Goal: Task Accomplishment & Management: Complete application form

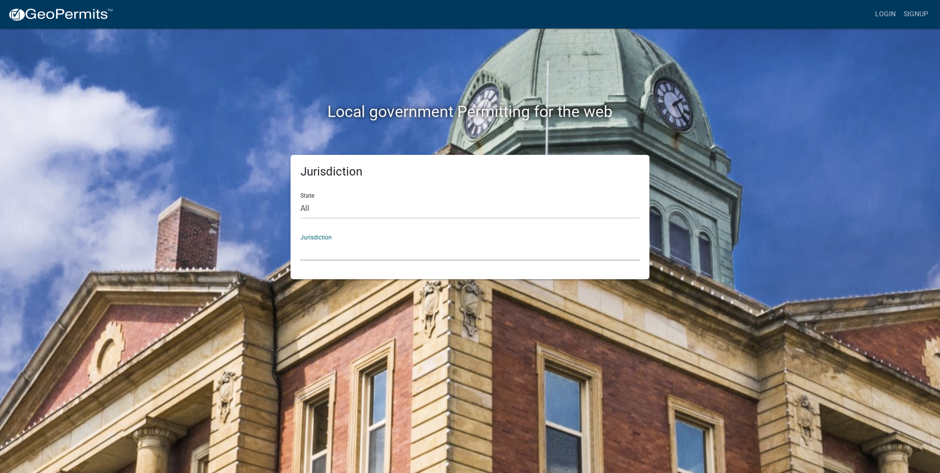
click at [367, 261] on select "[GEOGRAPHIC_DATA], [US_STATE] [GEOGRAPHIC_DATA], [US_STATE][PERSON_NAME][GEOGRA…" at bounding box center [469, 250] width 339 height 20
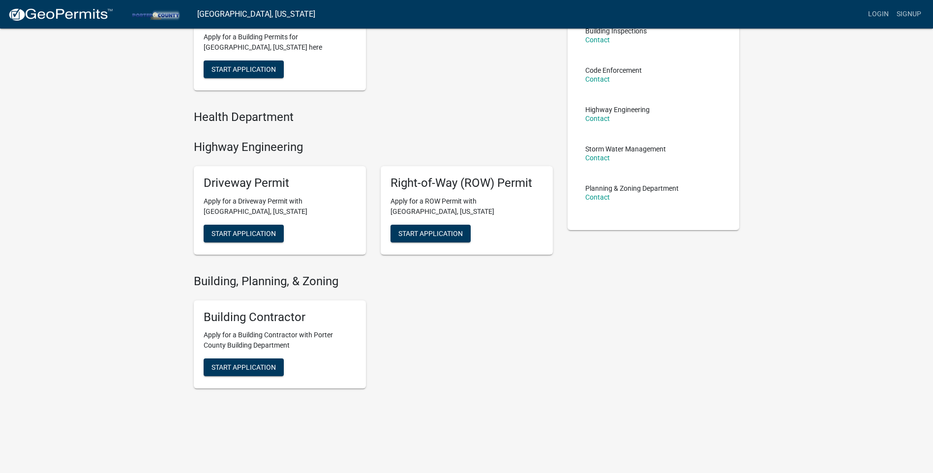
scroll to position [98, 0]
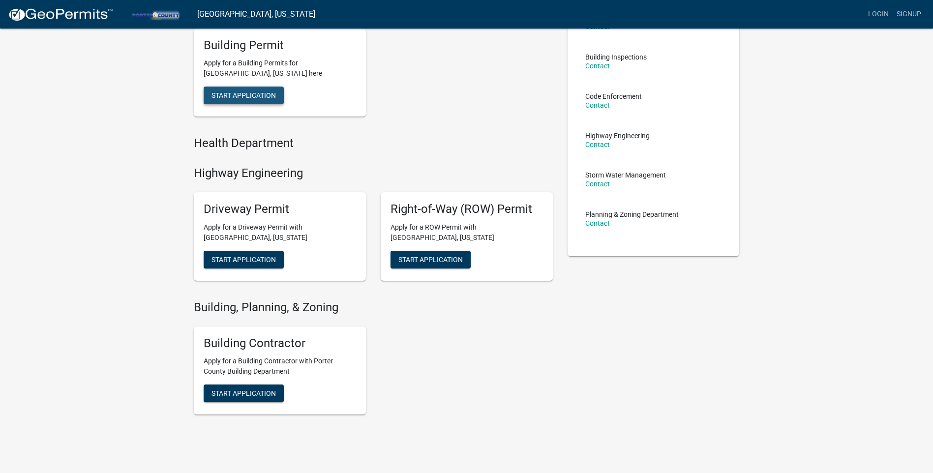
click at [231, 104] on button "Start Application" at bounding box center [244, 96] width 80 height 18
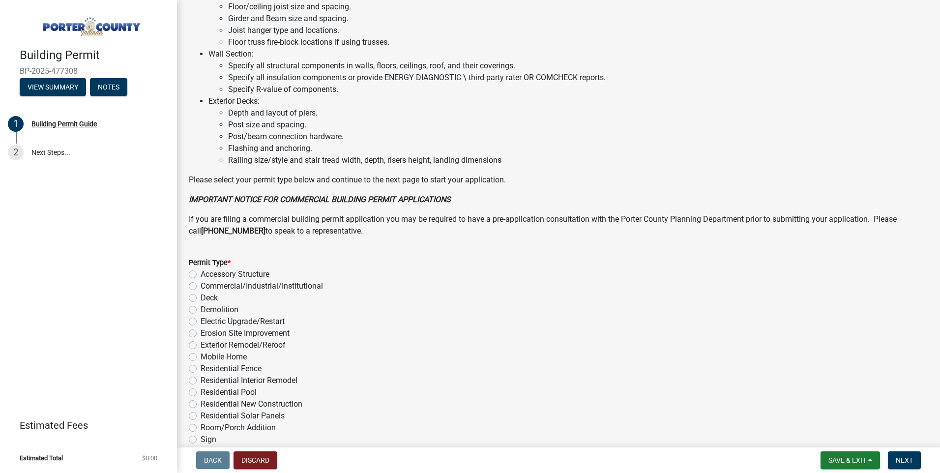
scroll to position [344, 0]
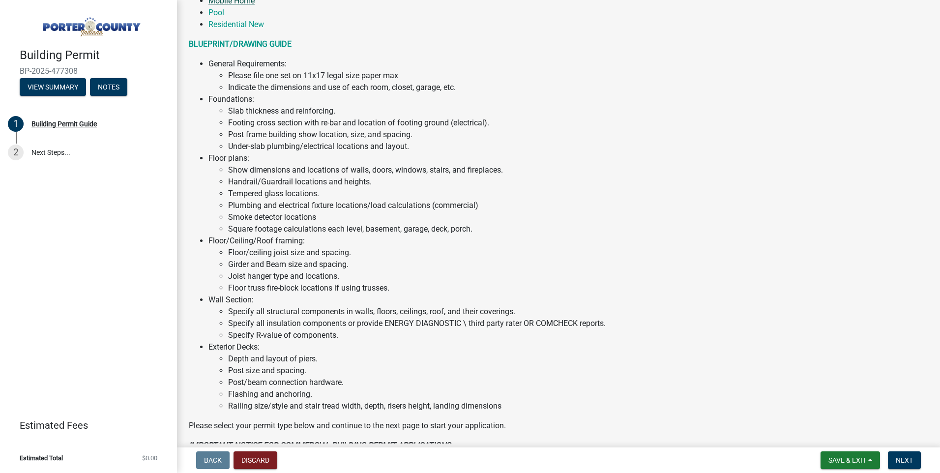
click at [250, 5] on link "Mobile Home" at bounding box center [231, 0] width 46 height 9
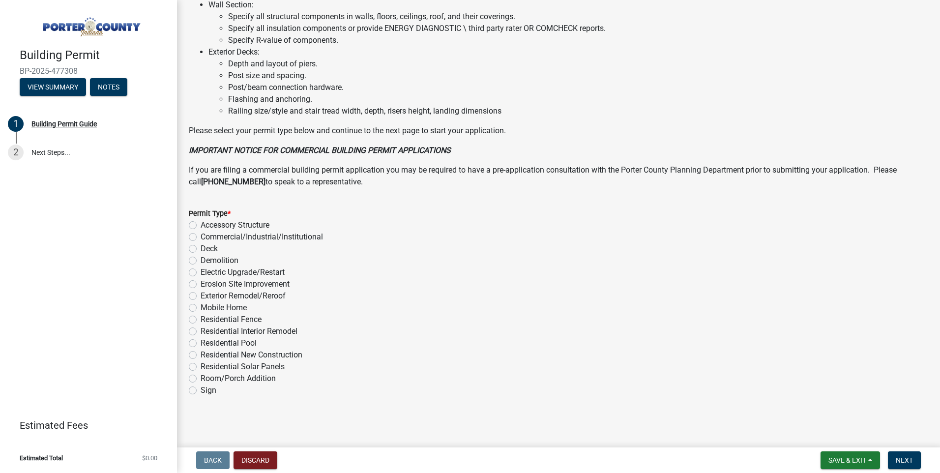
scroll to position [932, 0]
click at [201, 302] on label "Mobile Home" at bounding box center [224, 308] width 46 height 12
click at [201, 302] on input "Mobile Home" at bounding box center [204, 305] width 6 height 6
radio input "true"
click at [896, 457] on span "Next" at bounding box center [904, 460] width 17 height 8
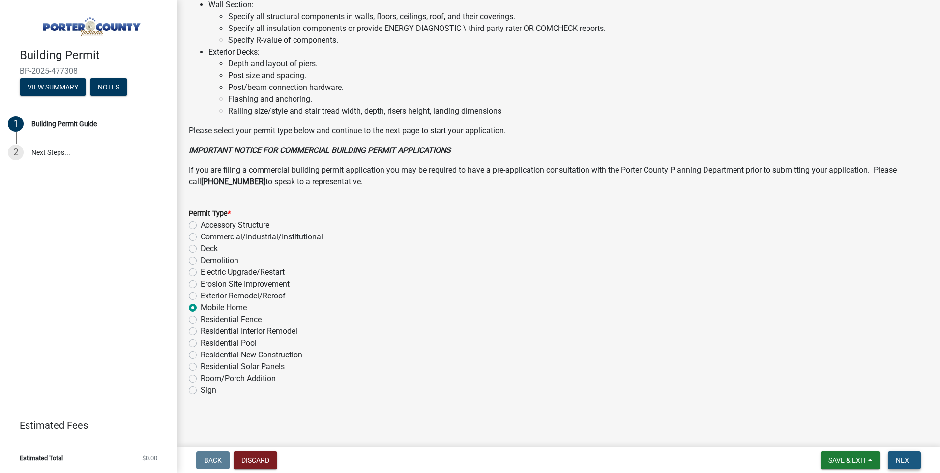
scroll to position [0, 0]
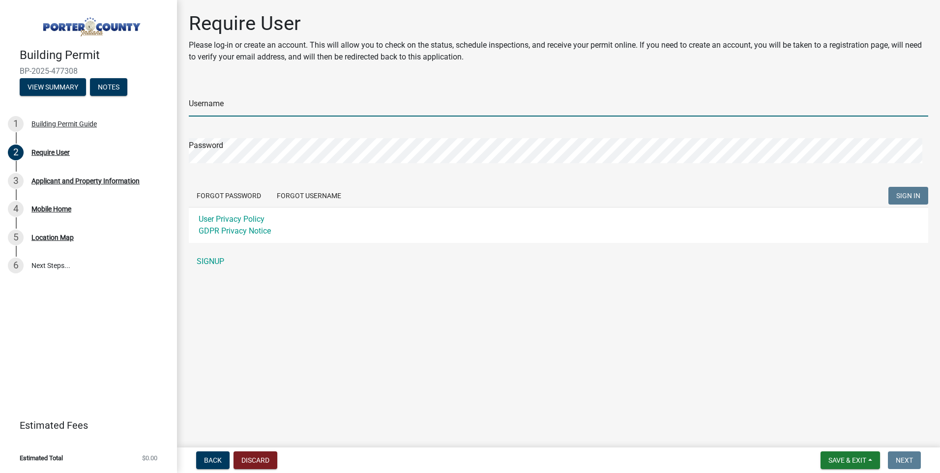
type input "jgmineym"
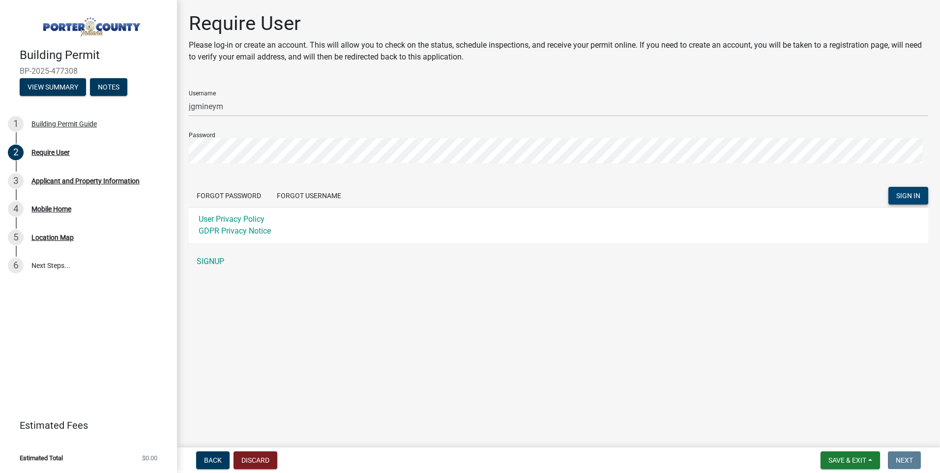
click at [903, 199] on span "SIGN IN" at bounding box center [908, 195] width 24 height 8
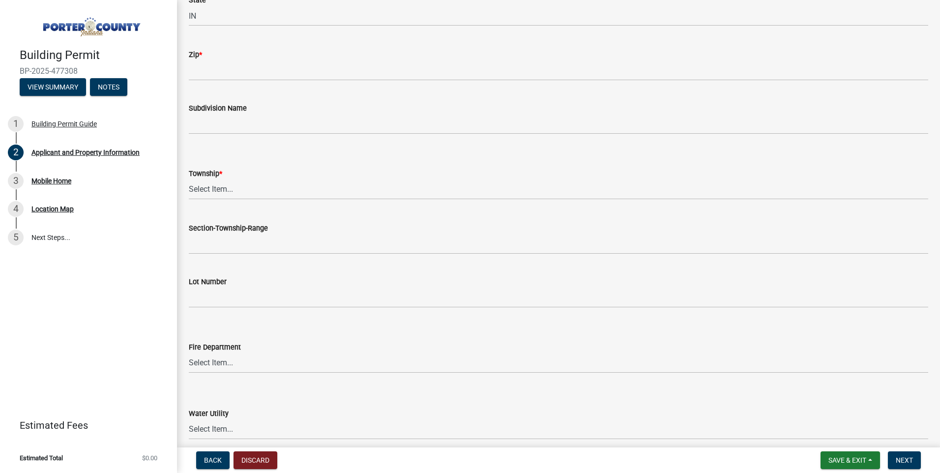
scroll to position [443, 0]
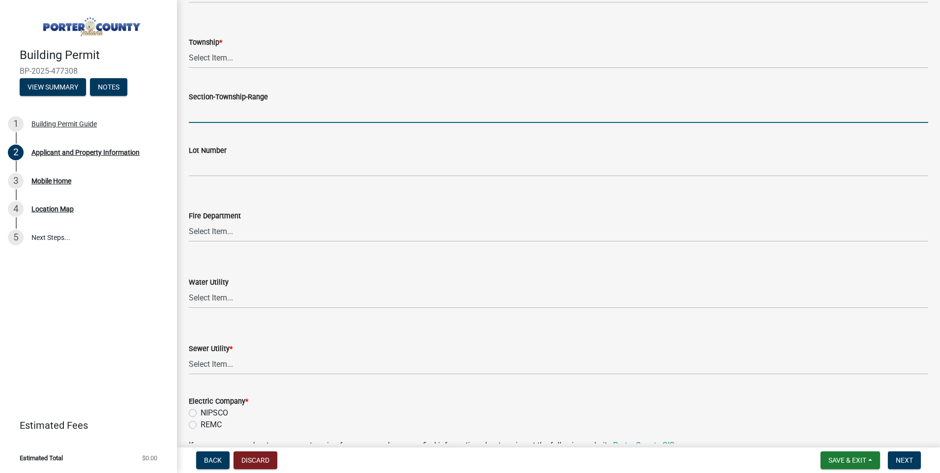
click at [250, 123] on input "Section-Township-Range" at bounding box center [559, 113] width 740 height 20
click at [265, 123] on div "Section-Township-Range" at bounding box center [559, 100] width 740 height 46
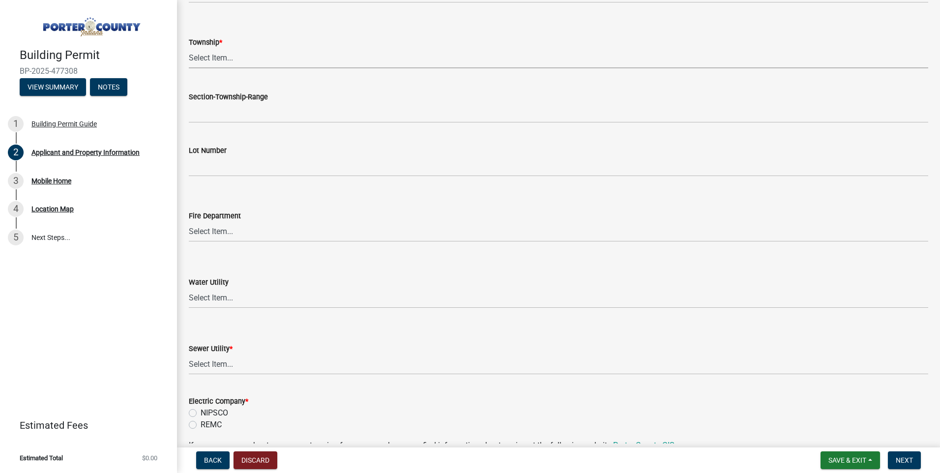
click at [214, 68] on select "Select Item... [PERSON_NAME][GEOGRAPHIC_DATA] [PERSON_NAME][GEOGRAPHIC_DATA] [G…" at bounding box center [559, 58] width 740 height 20
click at [220, 68] on select "Select Item... [PERSON_NAME][GEOGRAPHIC_DATA] [PERSON_NAME][GEOGRAPHIC_DATA] [G…" at bounding box center [559, 58] width 740 height 20
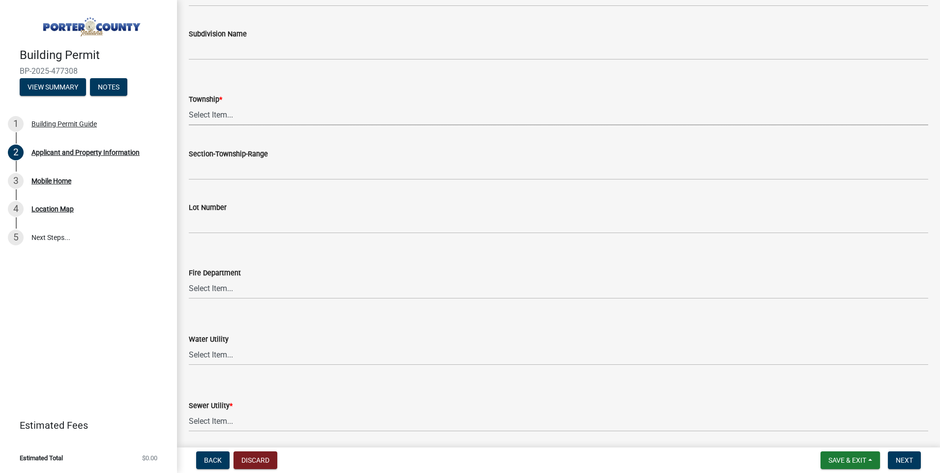
scroll to position [393, 0]
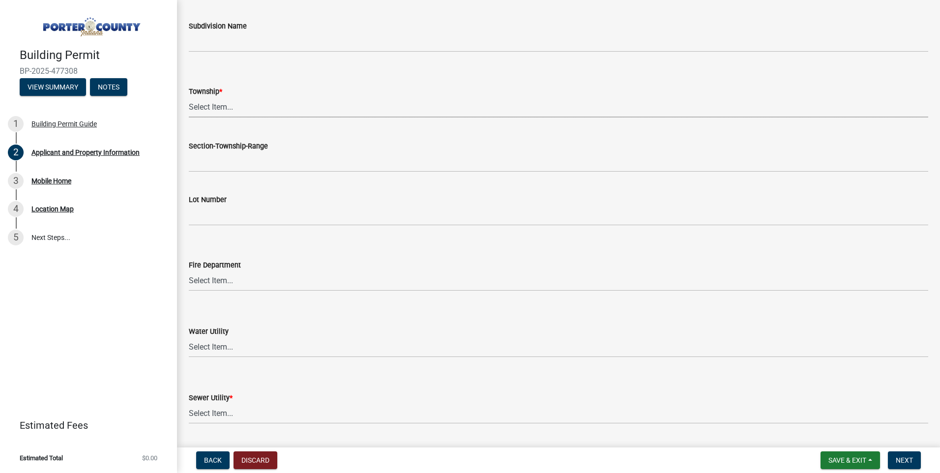
click at [236, 118] on select "Select Item... [PERSON_NAME][GEOGRAPHIC_DATA] [PERSON_NAME][GEOGRAPHIC_DATA] [G…" at bounding box center [559, 107] width 740 height 20
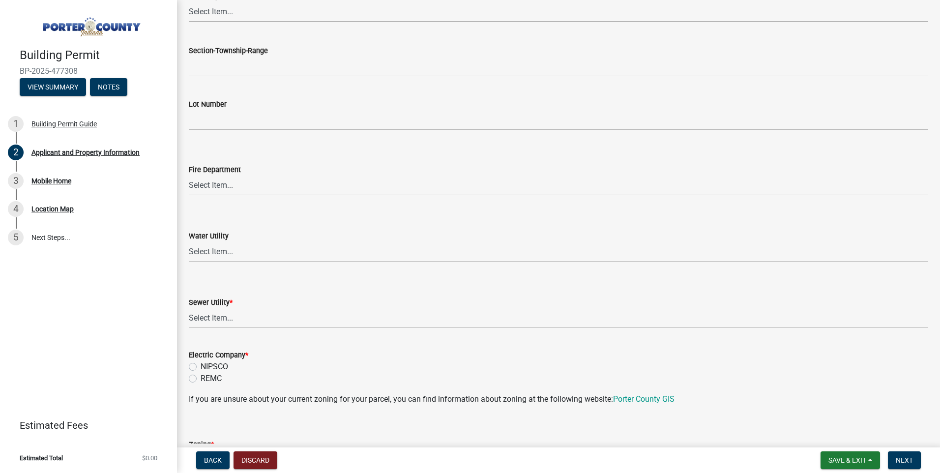
scroll to position [492, 0]
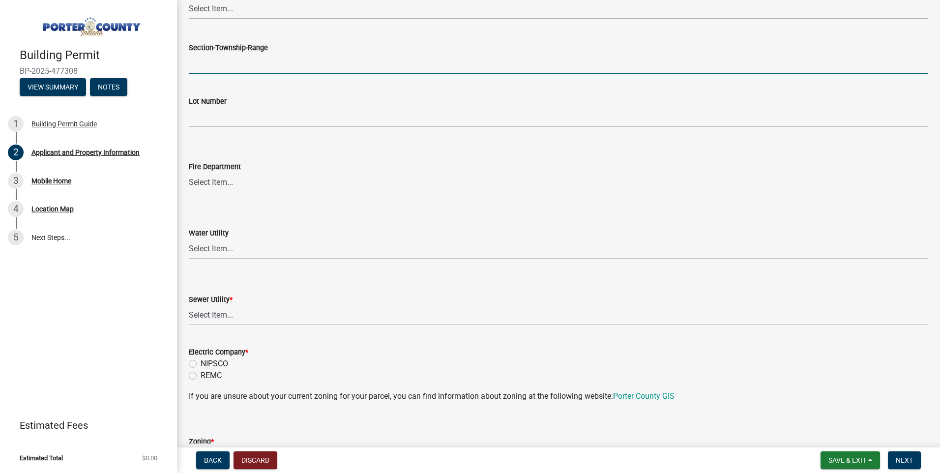
click at [246, 74] on form "Section-Township-Range" at bounding box center [559, 58] width 740 height 32
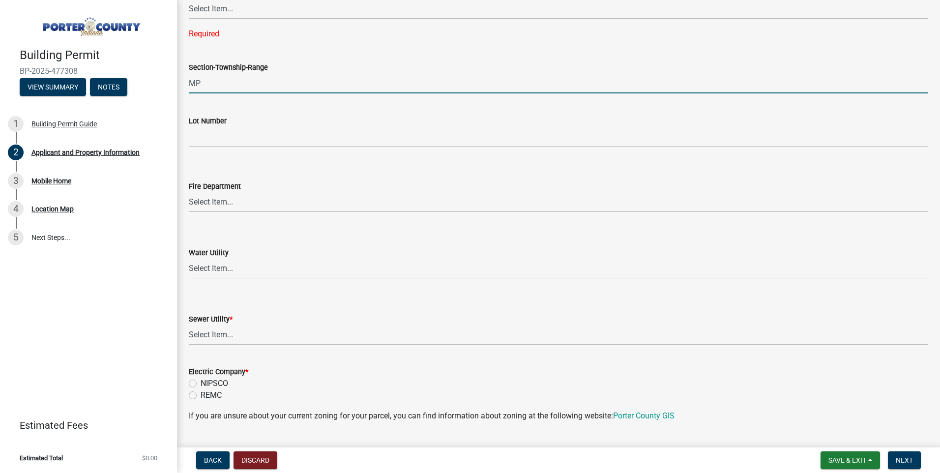
type input "M"
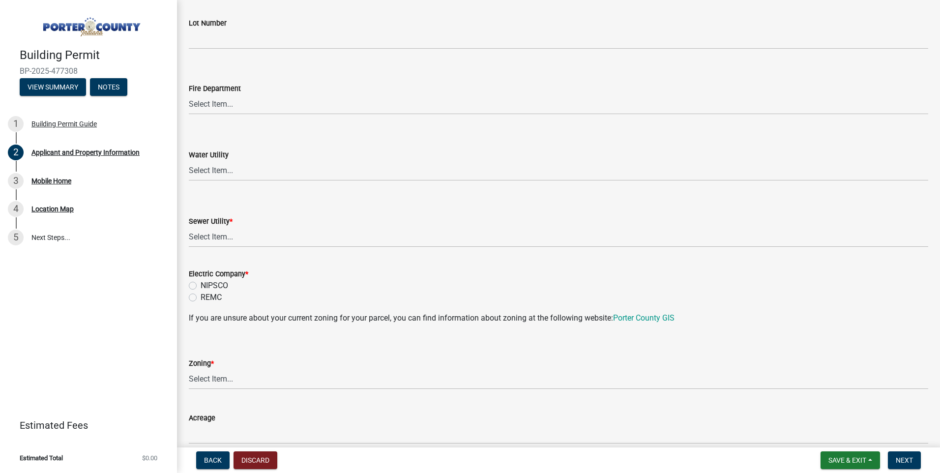
scroll to position [590, 0]
click at [249, 114] on select "Select Item... [PERSON_NAME] [PERSON_NAME] Harbor [PERSON_NAME] Grove [PERSON_N…" at bounding box center [559, 104] width 740 height 20
click at [253, 114] on select "Select Item... [PERSON_NAME] [PERSON_NAME] Harbor [PERSON_NAME] Grove [PERSON_N…" at bounding box center [559, 104] width 740 height 20
click at [192, 114] on select "Select Item... [PERSON_NAME] [PERSON_NAME] Harbor [PERSON_NAME] Grove [PERSON_N…" at bounding box center [559, 104] width 740 height 20
select select "98eaf159-fd62-4154-a418-d40256bb7a33"
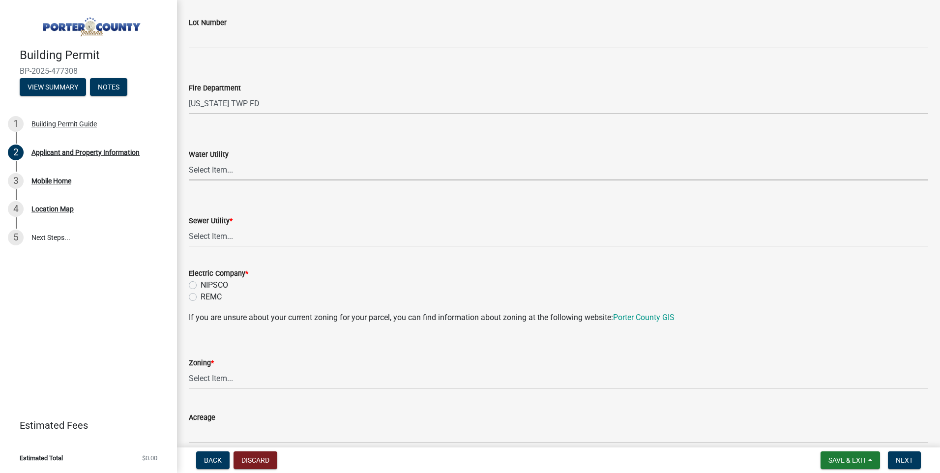
click at [248, 180] on select "Select Item... Aqua [US_STATE] Inc Damon Run [US_STATE] American Water Nature W…" at bounding box center [559, 170] width 740 height 20
click at [192, 180] on select "Select Item... Aqua [US_STATE] Inc Damon Run [US_STATE] American Water Nature W…" at bounding box center [559, 170] width 740 height 20
select select "eef3385c-360b-448e-91b8-df9bc56b1cce"
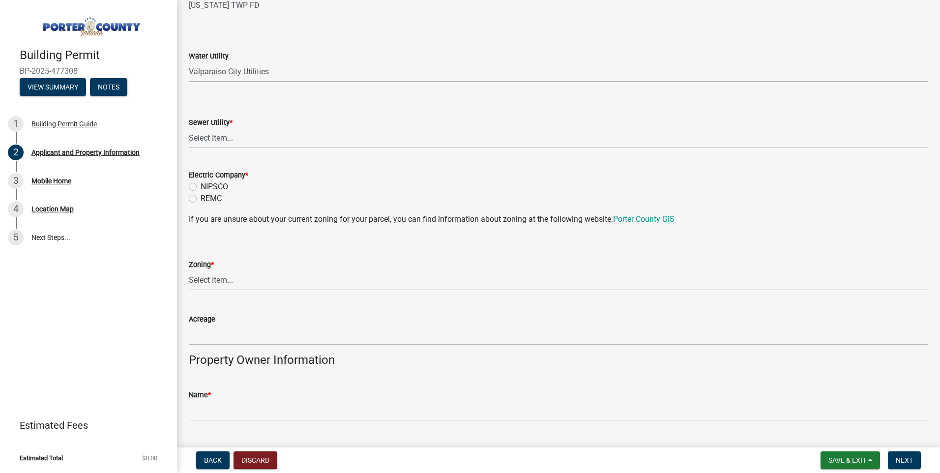
scroll to position [738, 0]
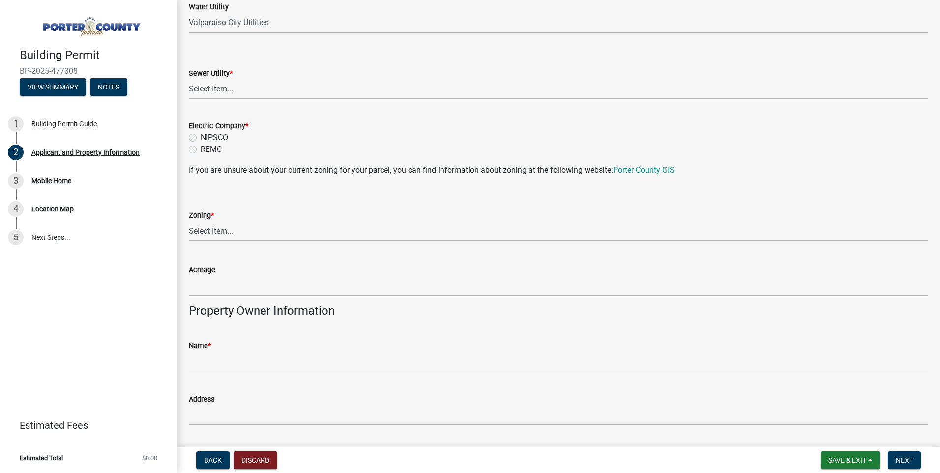
click at [345, 99] on select "Select Item... Aqua [US_STATE] Inc Damon Run Falling Waters Lake Eliza - LEACD …" at bounding box center [559, 89] width 740 height 20
click at [203, 99] on select "Select Item... Aqua [US_STATE] Inc Damon Run Falling Waters Lake Eliza - LEACD …" at bounding box center [559, 89] width 740 height 20
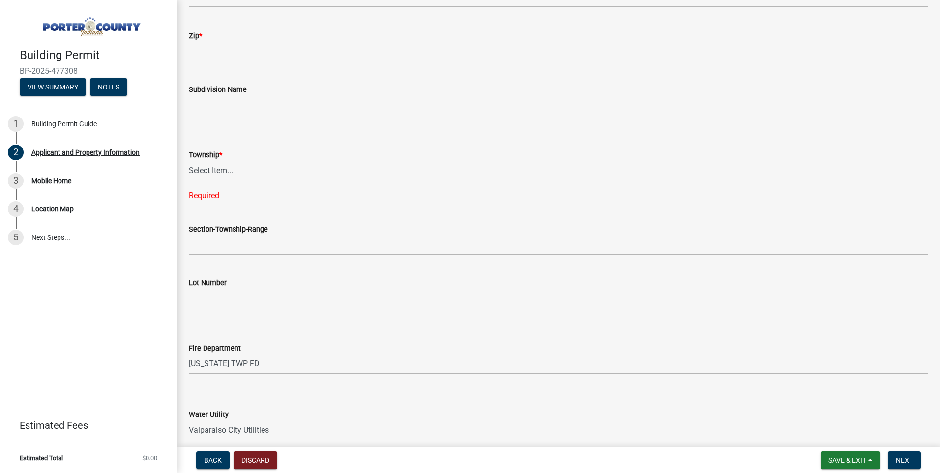
scroll to position [0, 0]
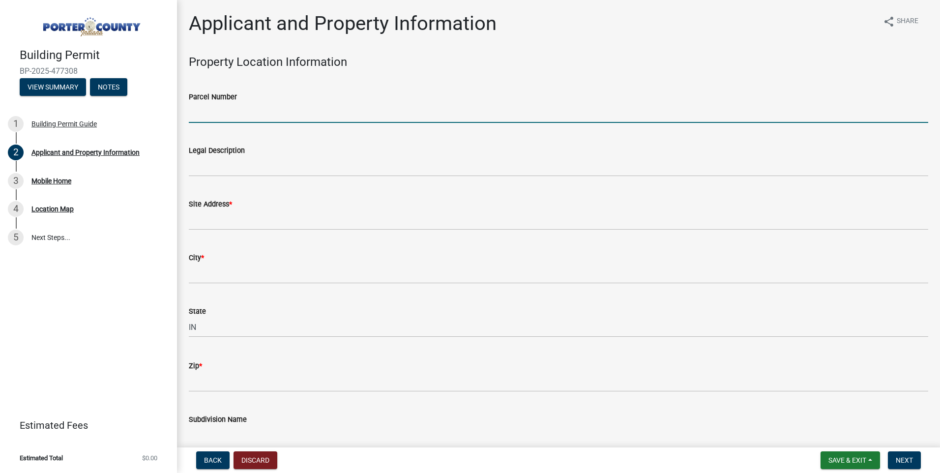
click at [290, 123] on input "Parcel Number" at bounding box center [559, 113] width 740 height 20
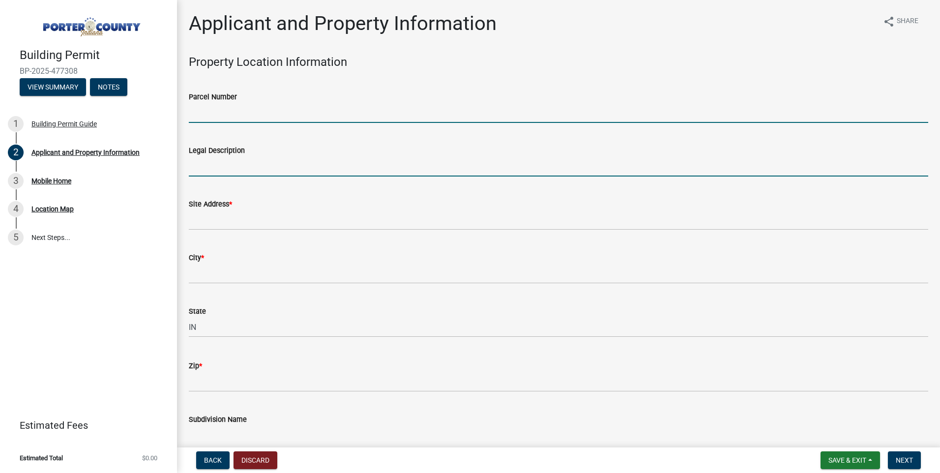
click at [248, 177] on input "Legal Description" at bounding box center [559, 166] width 740 height 20
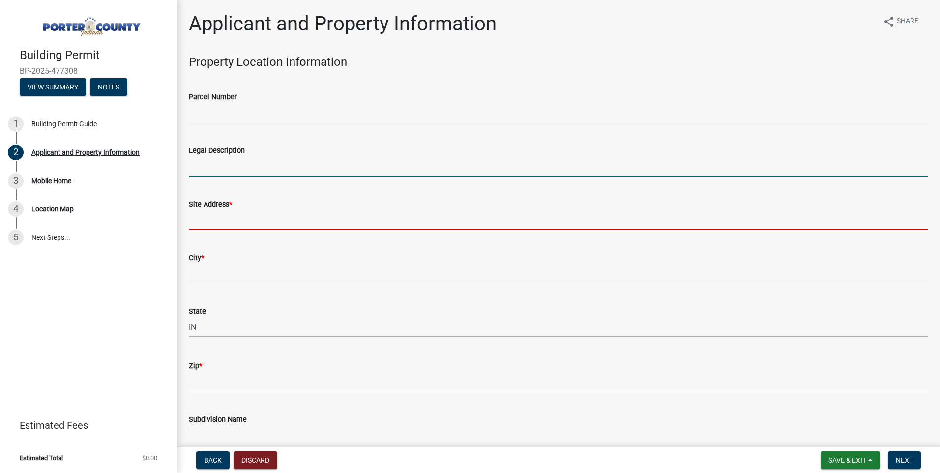
click at [224, 230] on input "Site Address *" at bounding box center [559, 220] width 740 height 20
click at [204, 177] on input "Legal Description" at bounding box center [559, 166] width 740 height 20
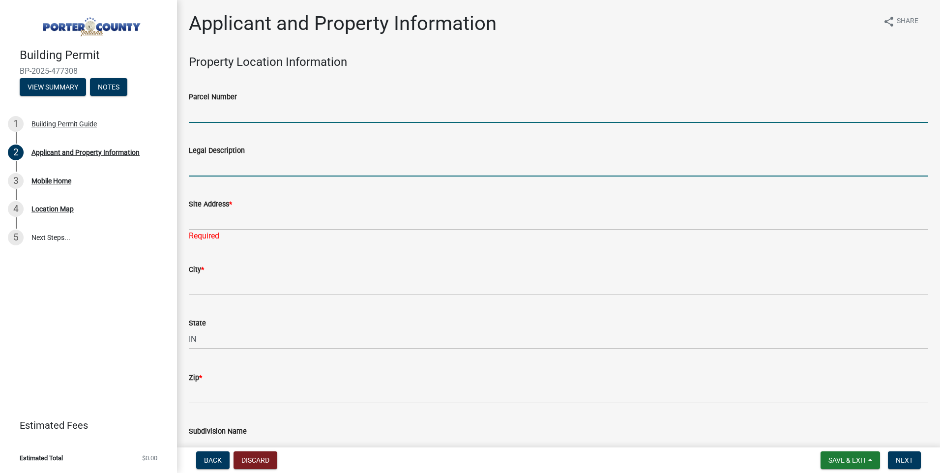
click at [200, 123] on input "Parcel Number" at bounding box center [559, 113] width 740 height 20
